Goal: Transaction & Acquisition: Purchase product/service

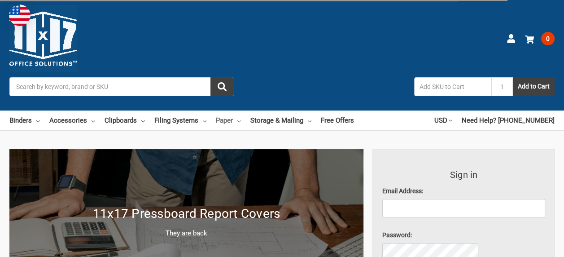
drag, startPoint x: 0, startPoint y: 0, endPoint x: 249, endPoint y: 95, distance: 266.9
click at [241, 110] on link "Paper" at bounding box center [228, 120] width 25 height 20
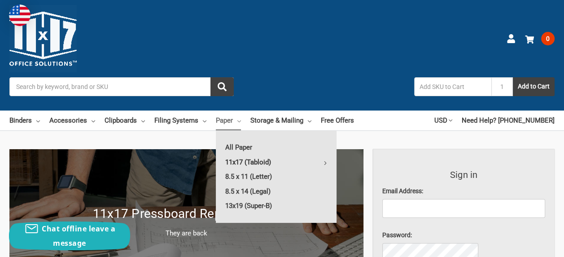
click at [278, 155] on link "11x17 (Tabloid)" at bounding box center [276, 162] width 121 height 14
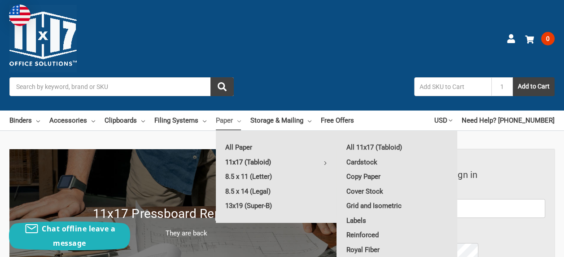
click at [169, 77] on input "Search" at bounding box center [121, 86] width 224 height 19
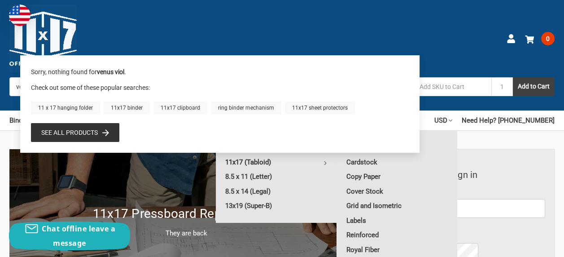
type input "venus violet"
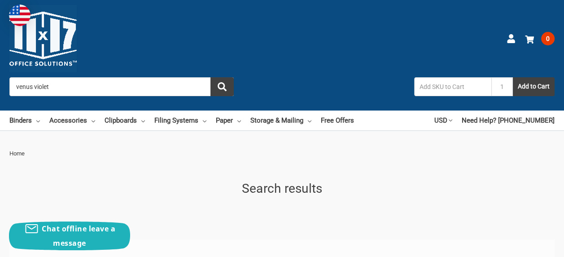
drag, startPoint x: 160, startPoint y: 45, endPoint x: 145, endPoint y: 43, distance: 14.9
click at [145, 77] on input "venus violet" at bounding box center [121, 86] width 224 height 19
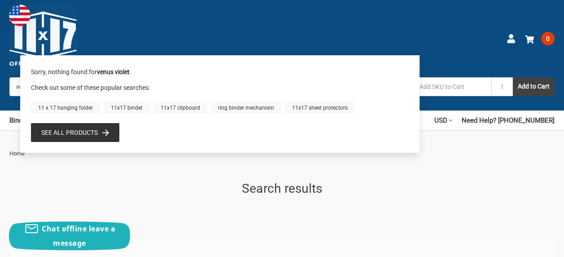
type input "venus vi"
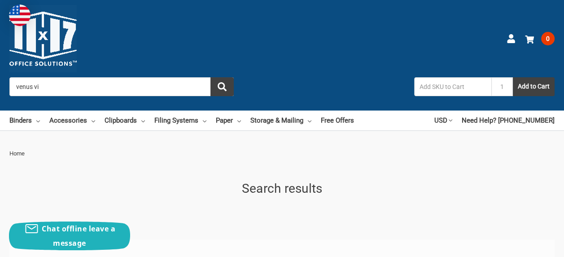
click at [157, 77] on input "venus vi" at bounding box center [121, 86] width 224 height 19
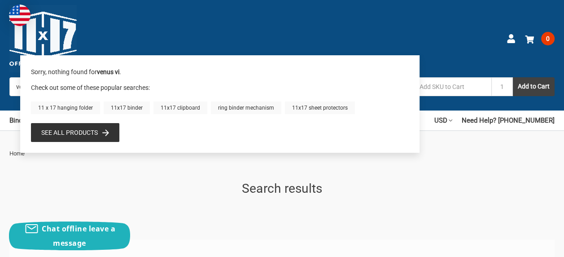
drag, startPoint x: 157, startPoint y: 44, endPoint x: 93, endPoint y: 39, distance: 64.3
click at [93, 39] on div "Toggle menu Search venus vi 1 Add to Cart Account 0 Your Cart Your Cart Is Empt…" at bounding box center [282, 55] width 564 height 110
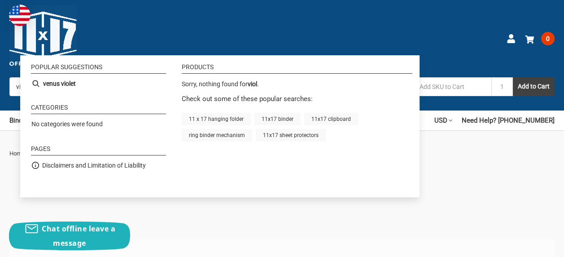
type input "violet"
